Goal: Information Seeking & Learning: Find specific fact

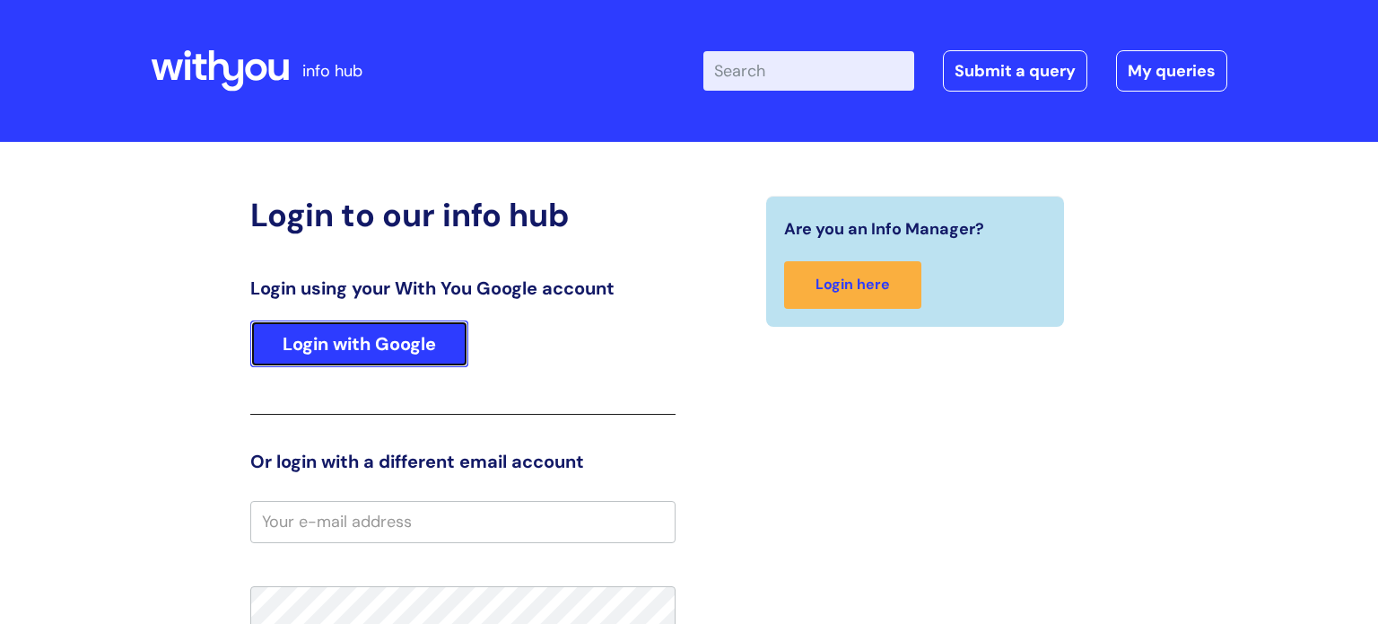
click at [386, 354] on link "Login with Google" at bounding box center [359, 343] width 218 height 47
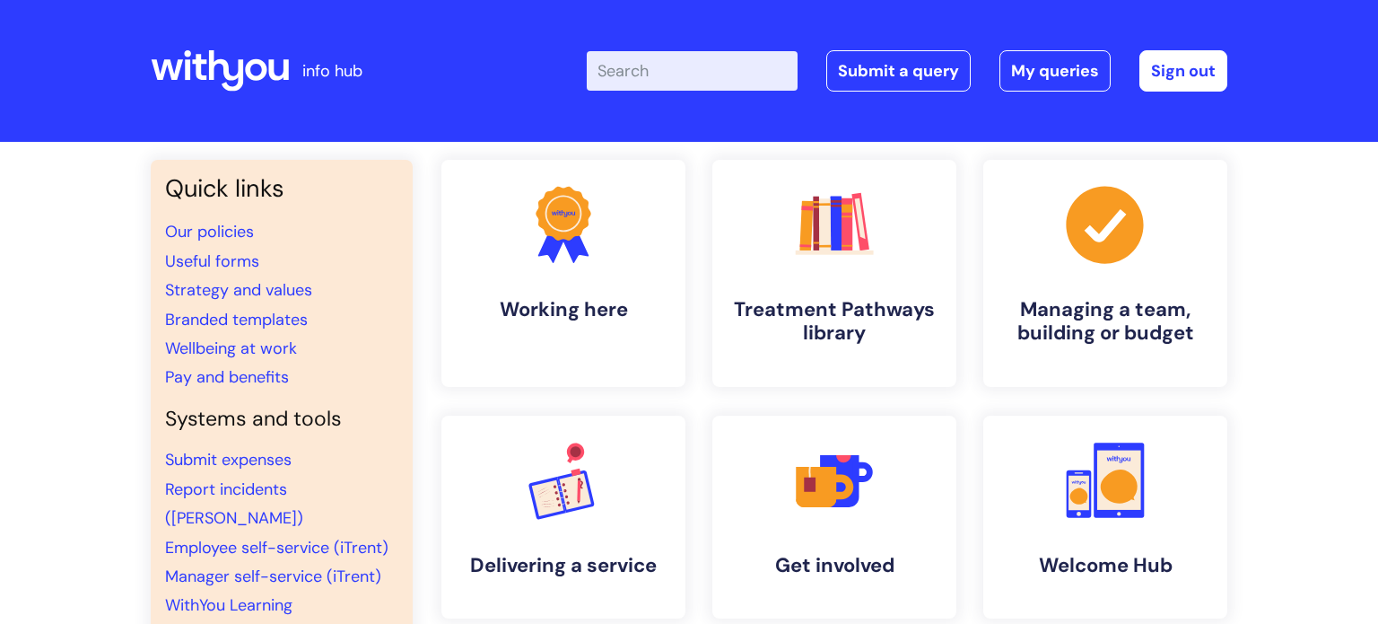
click at [722, 69] on input "Enter your search term here..." at bounding box center [692, 70] width 211 height 39
type input "wifi npassword"
click button "Search" at bounding box center [0, 0] width 0 height 0
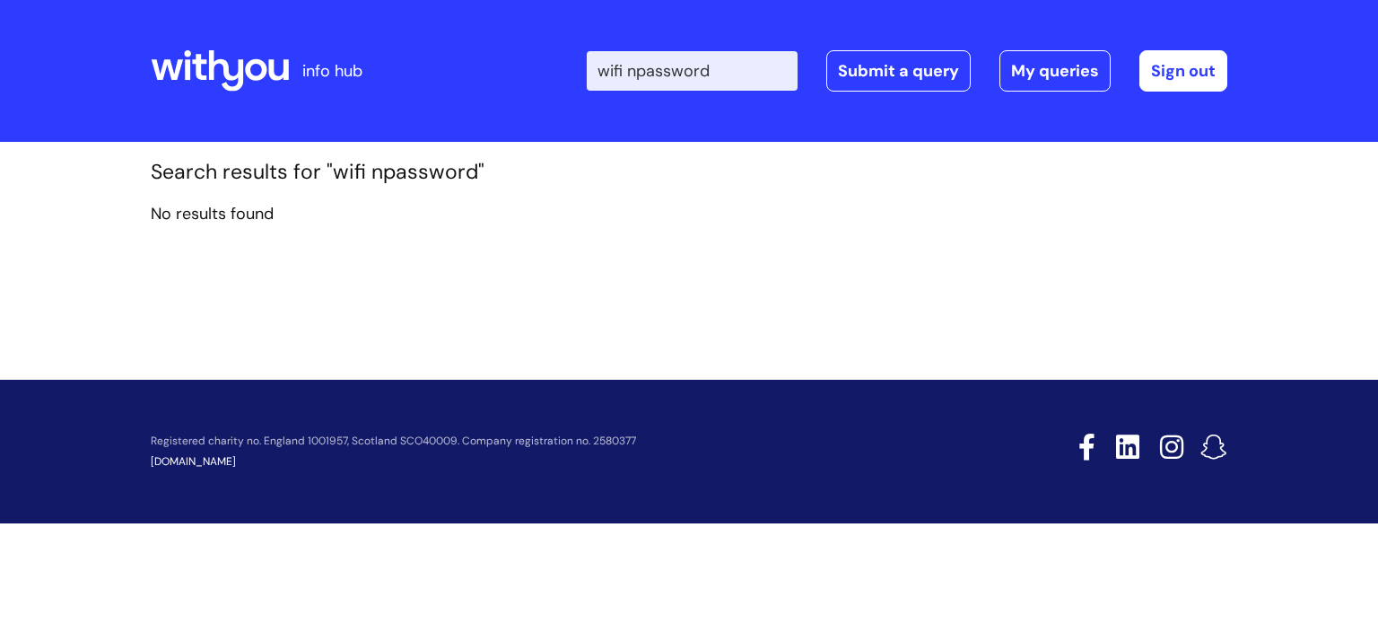
drag, startPoint x: 644, startPoint y: 71, endPoint x: 675, endPoint y: 65, distance: 31.2
click at [645, 71] on input "wifi npassword" at bounding box center [692, 70] width 211 height 39
type input "wifi password"
click button "Search" at bounding box center [0, 0] width 0 height 0
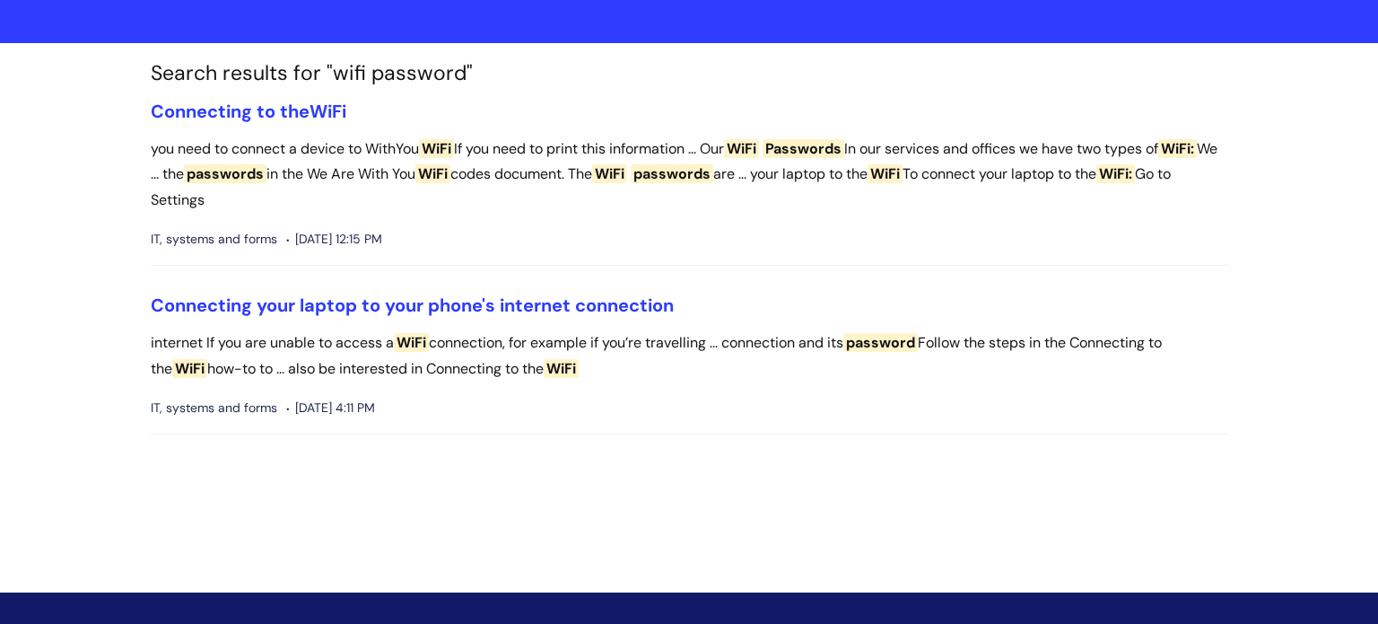
scroll to position [96, 0]
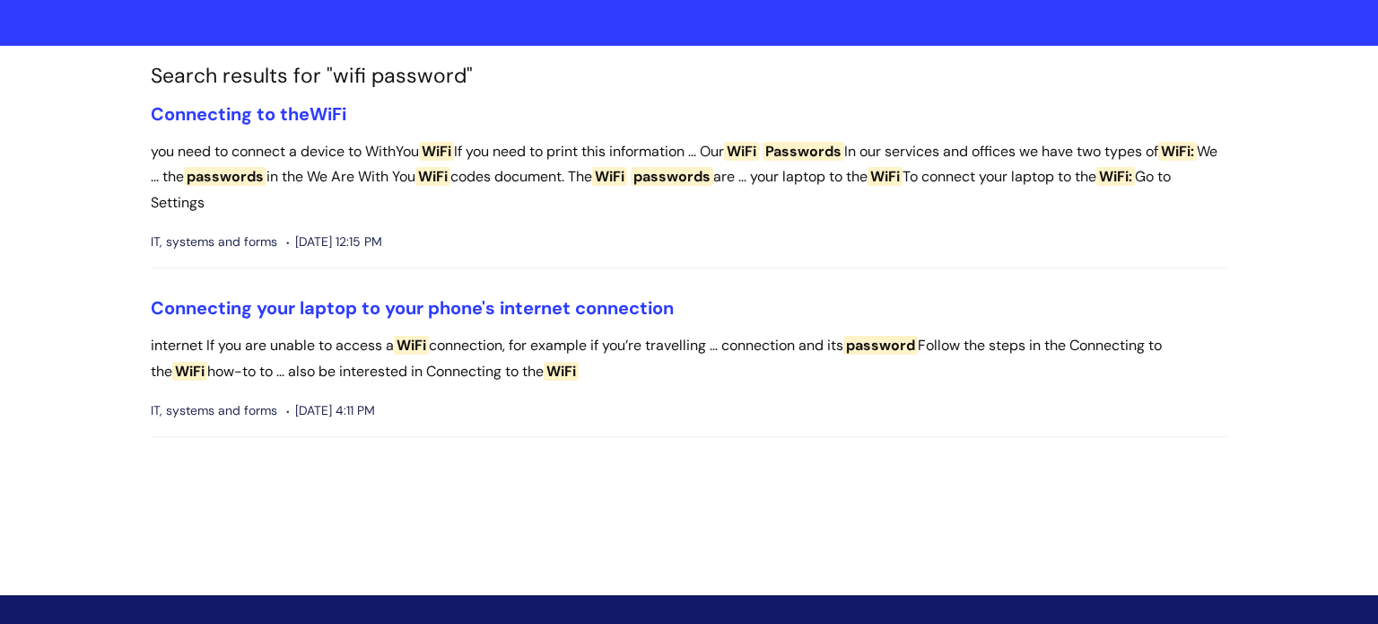
click at [451, 153] on span "WiFi" at bounding box center [436, 151] width 35 height 19
click at [822, 153] on span "Passwords" at bounding box center [804, 151] width 82 height 19
click at [821, 152] on span "Passwords" at bounding box center [804, 151] width 82 height 19
click at [690, 264] on li "Connecting to the WiFi you need to connect a device to WithYou WiFi If you need…" at bounding box center [689, 186] width 1077 height 166
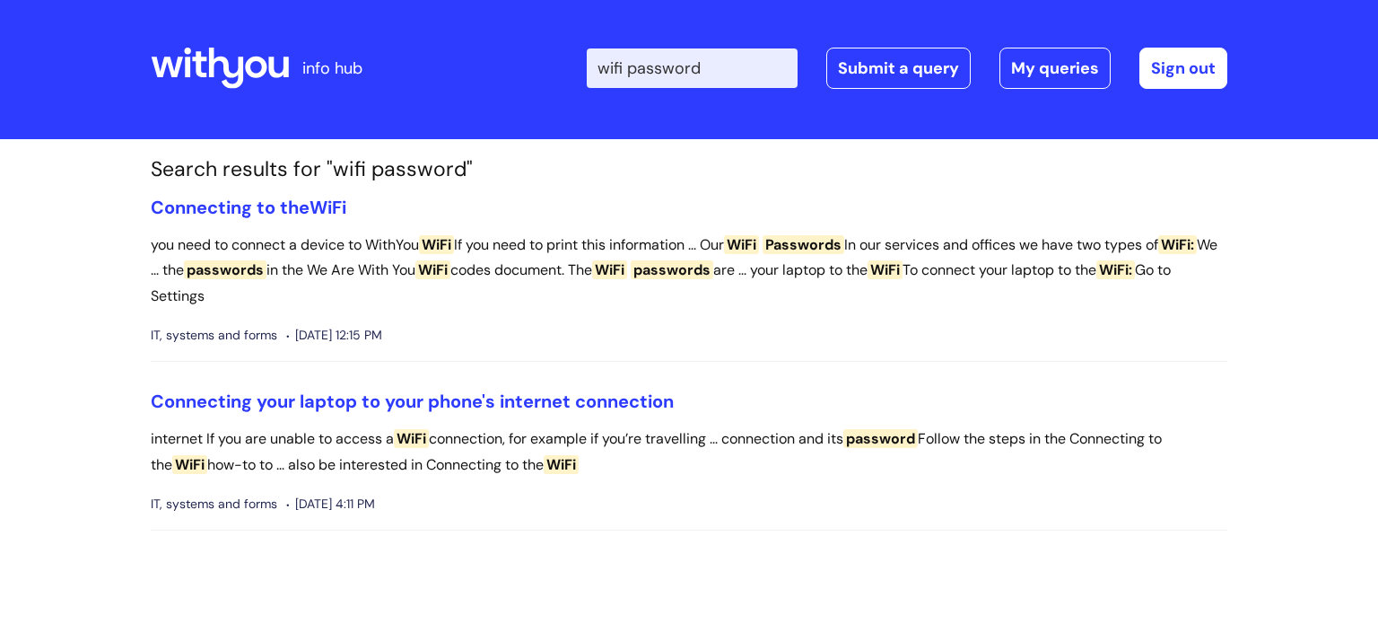
scroll to position [0, 0]
